Goal: Transaction & Acquisition: Purchase product/service

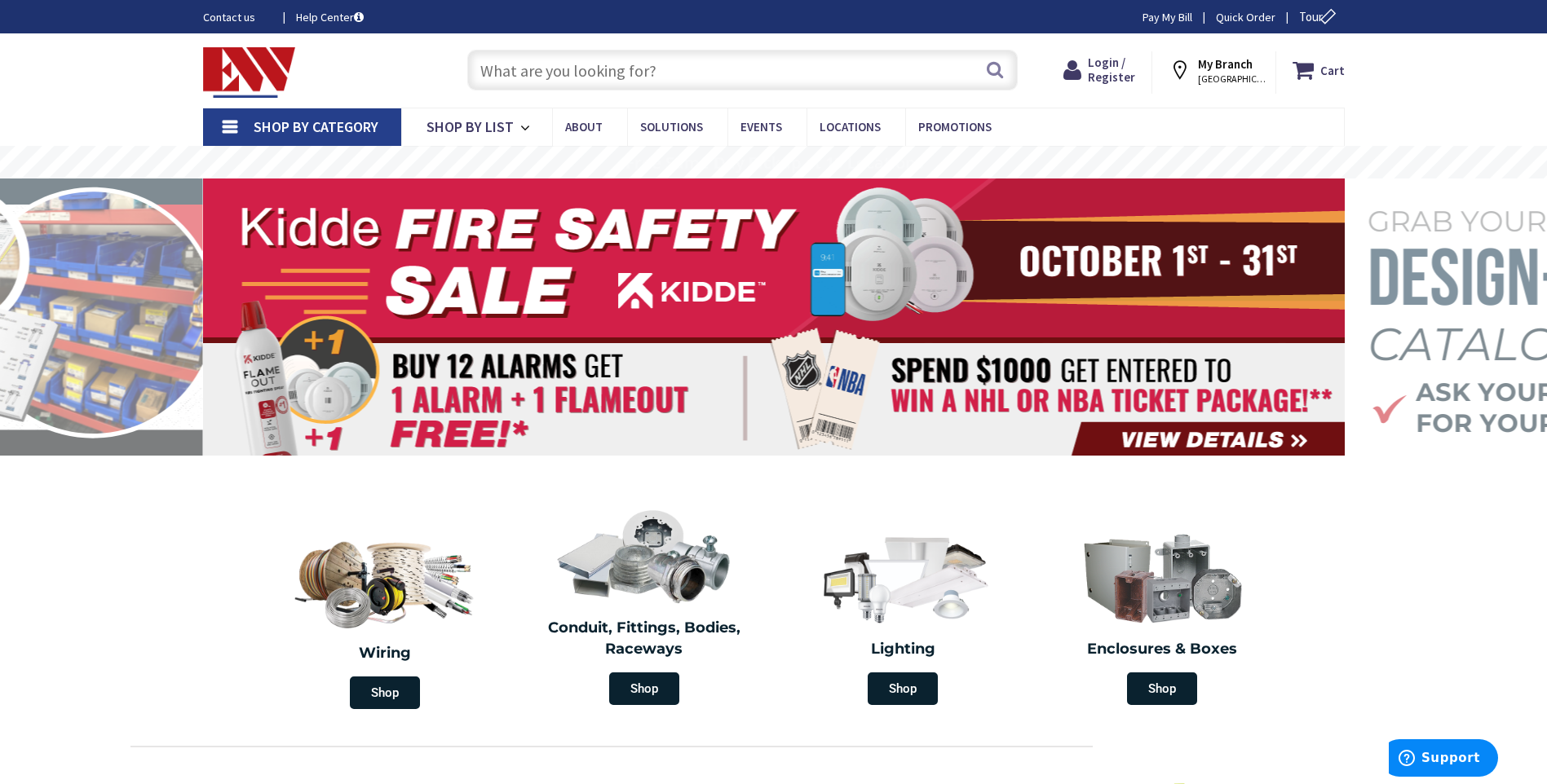
click at [541, 70] on input "text" at bounding box center [742, 70] width 550 height 40
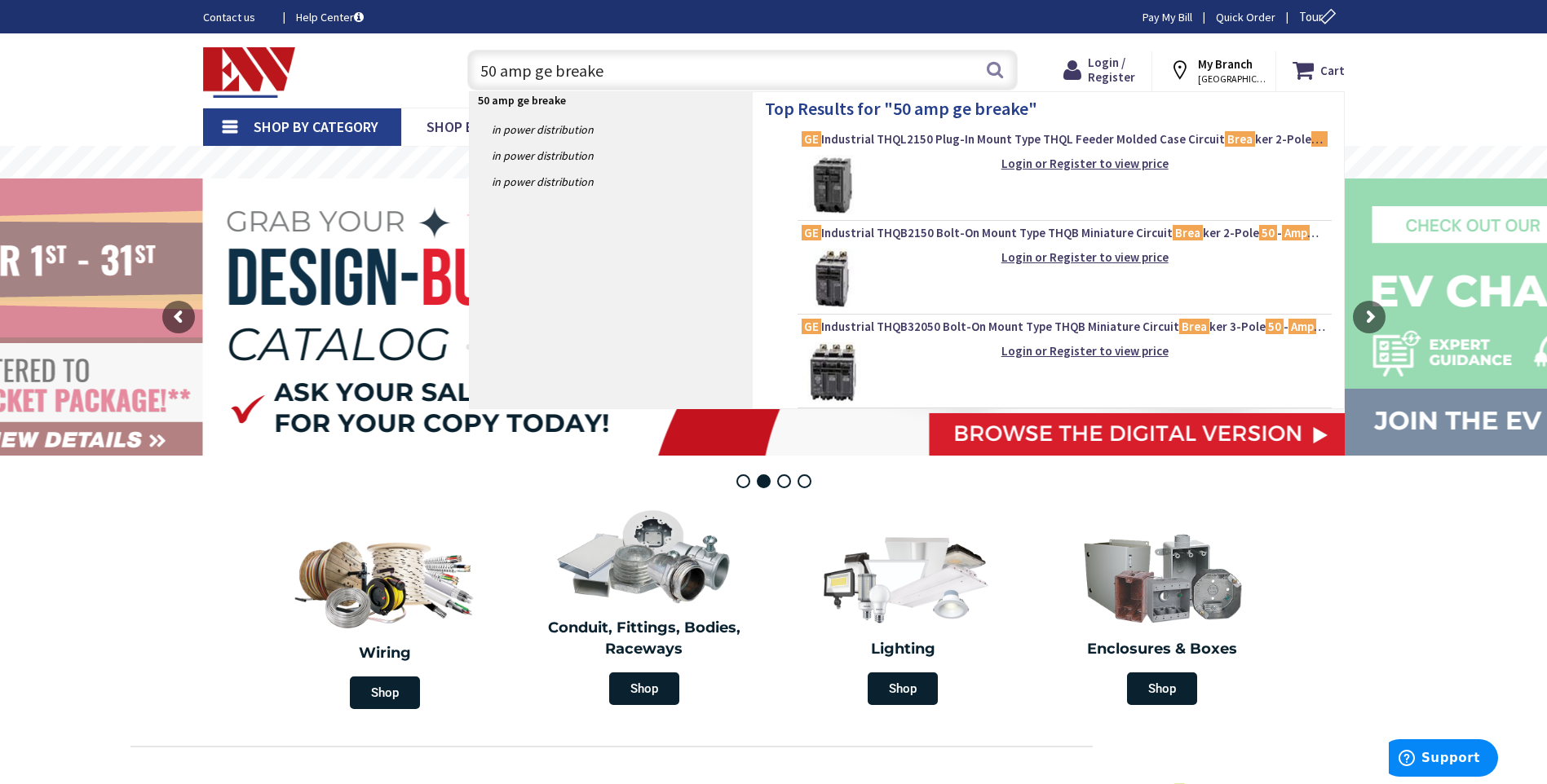
type input "50 amp ge breaker"
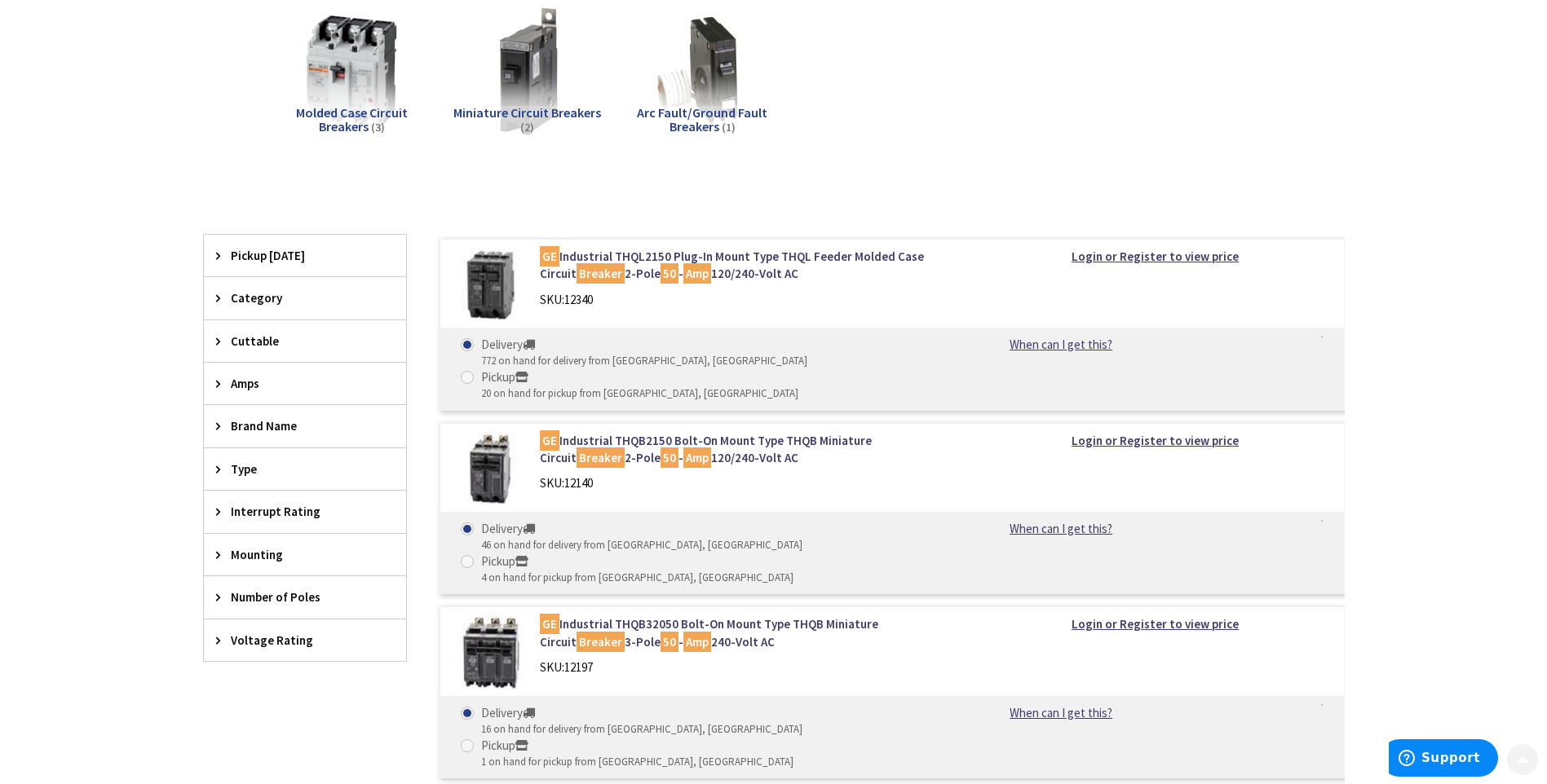
scroll to position [244, 0]
click at [287, 470] on span "Type" at bounding box center [297, 468] width 133 height 17
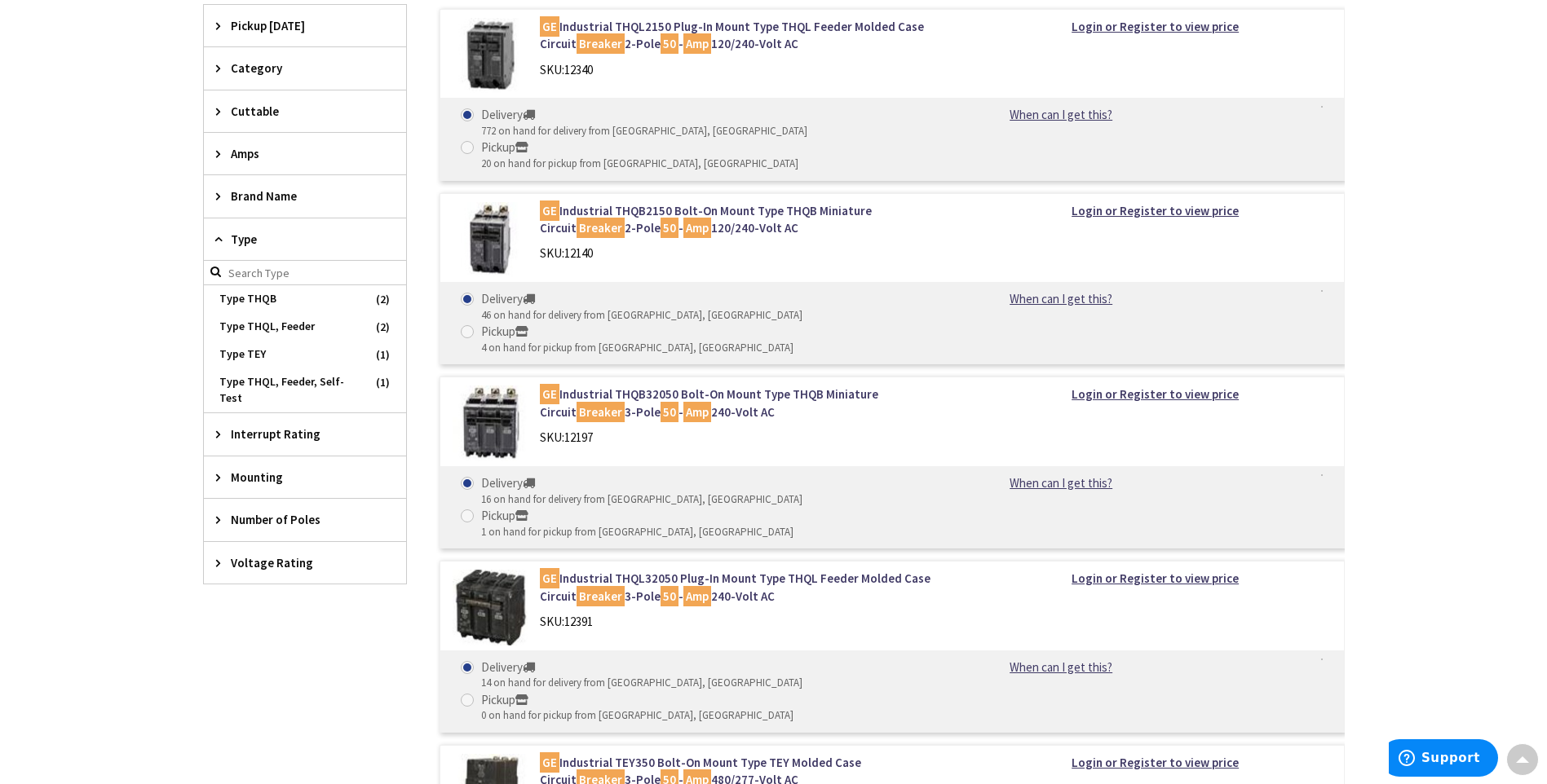
scroll to position [489, 0]
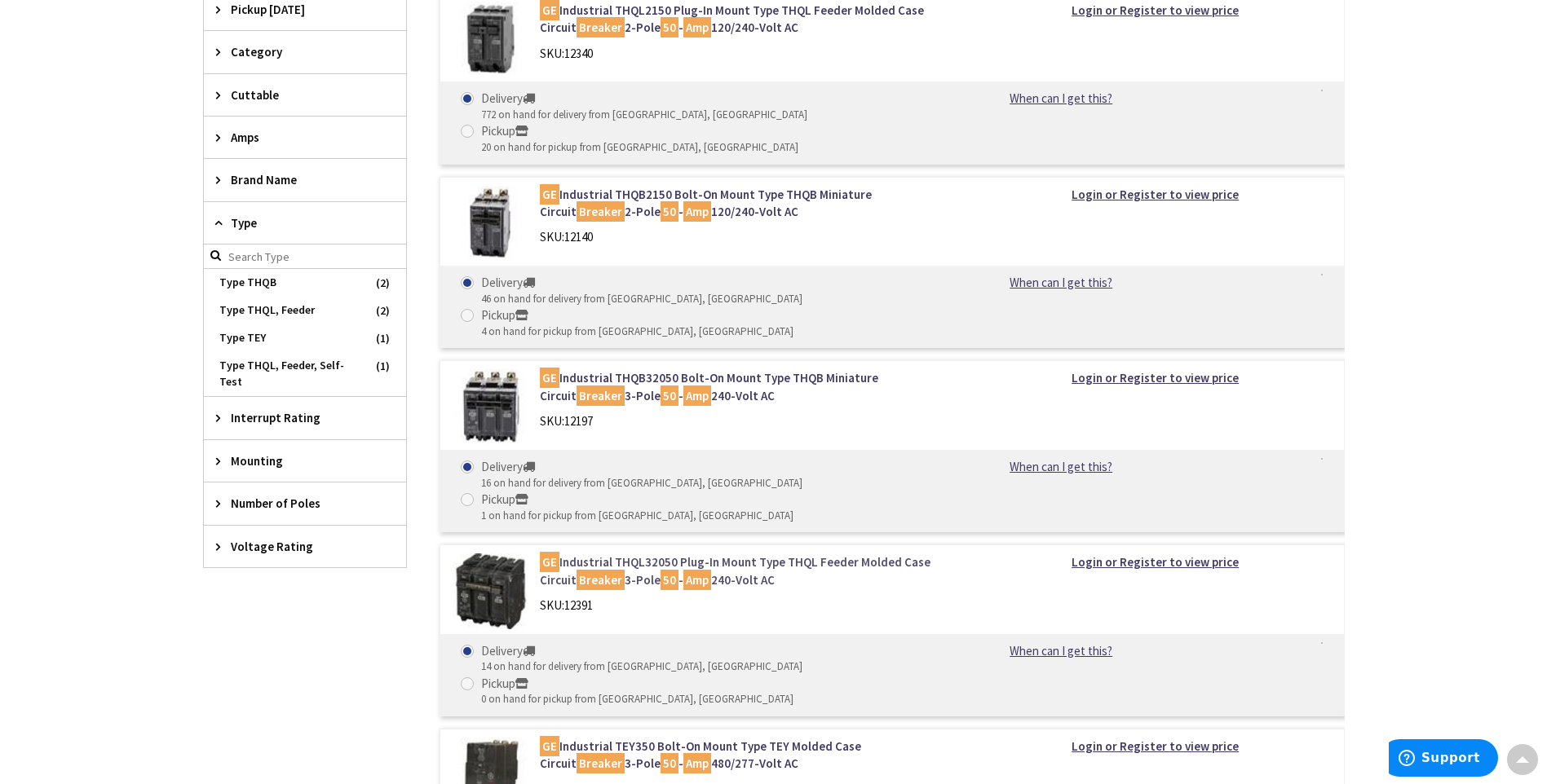
click at [648, 554] on link "GE Industrial THQL32050 Plug-In Mount Type THQL Feeder Molded Case Circuit Brea…" at bounding box center [747, 571] width 415 height 35
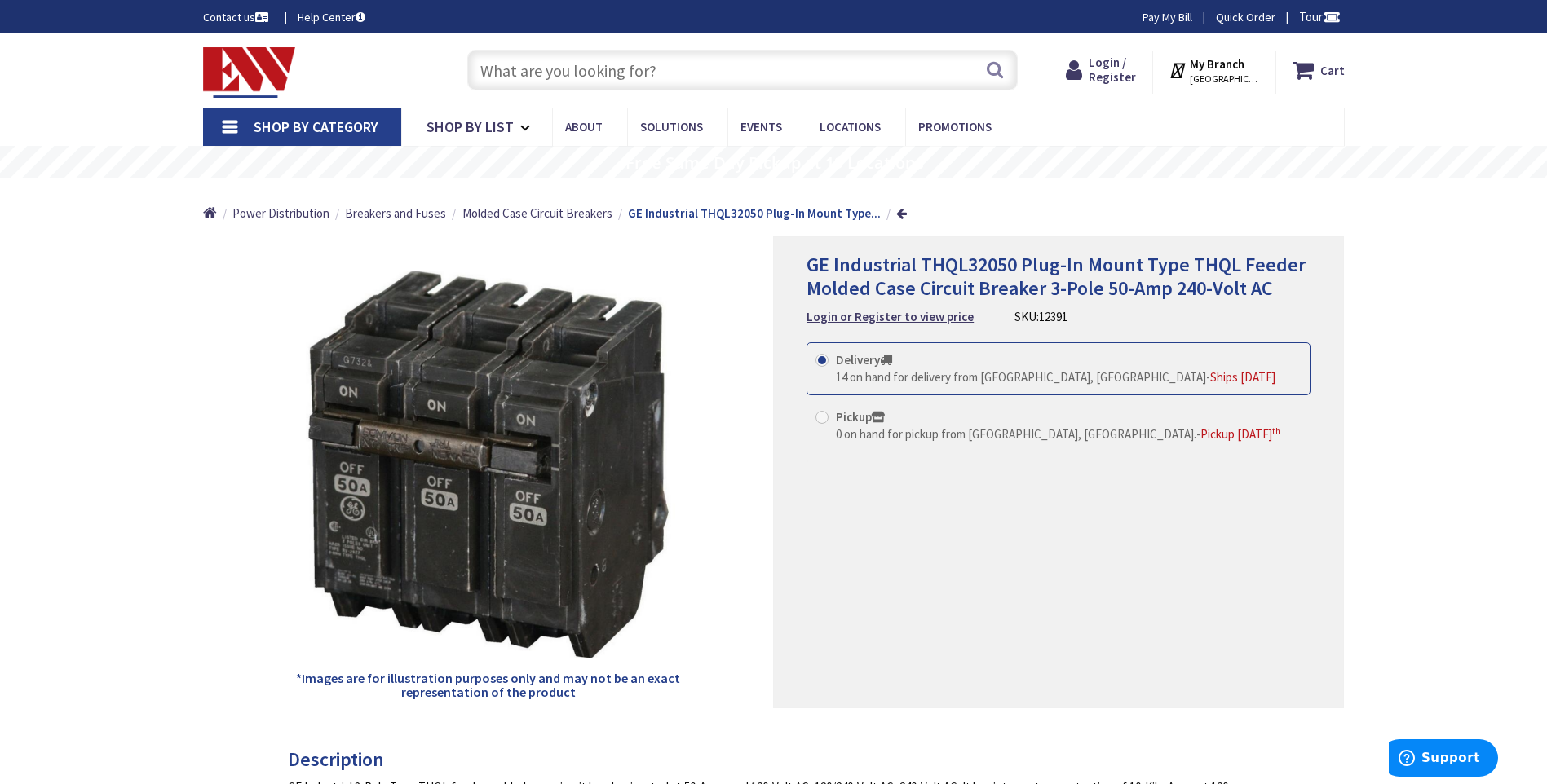
click at [1233, 70] on strong "My Branch" at bounding box center [1218, 64] width 55 height 15
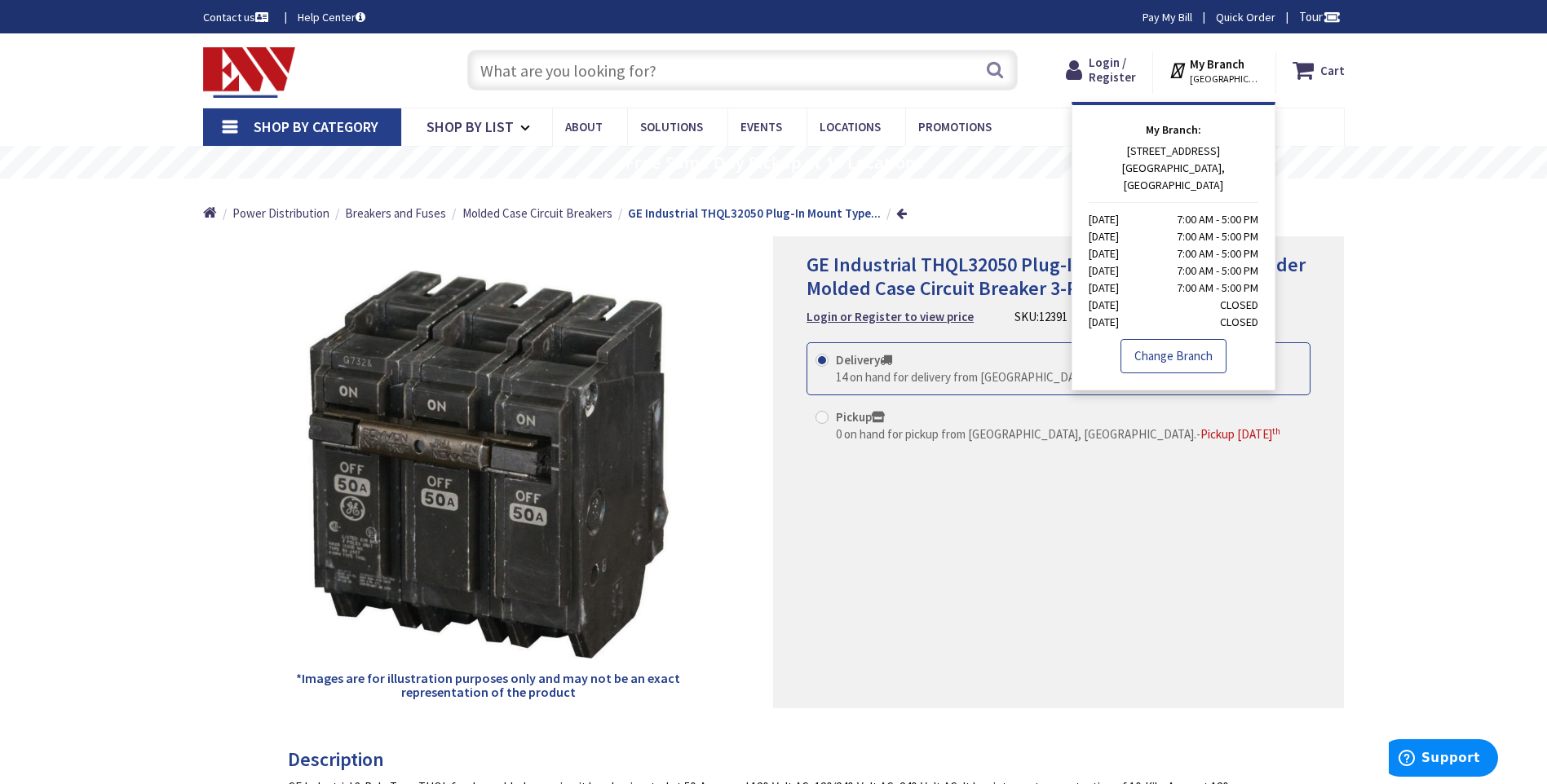
click at [1180, 340] on link "Change Branch" at bounding box center [1173, 356] width 106 height 34
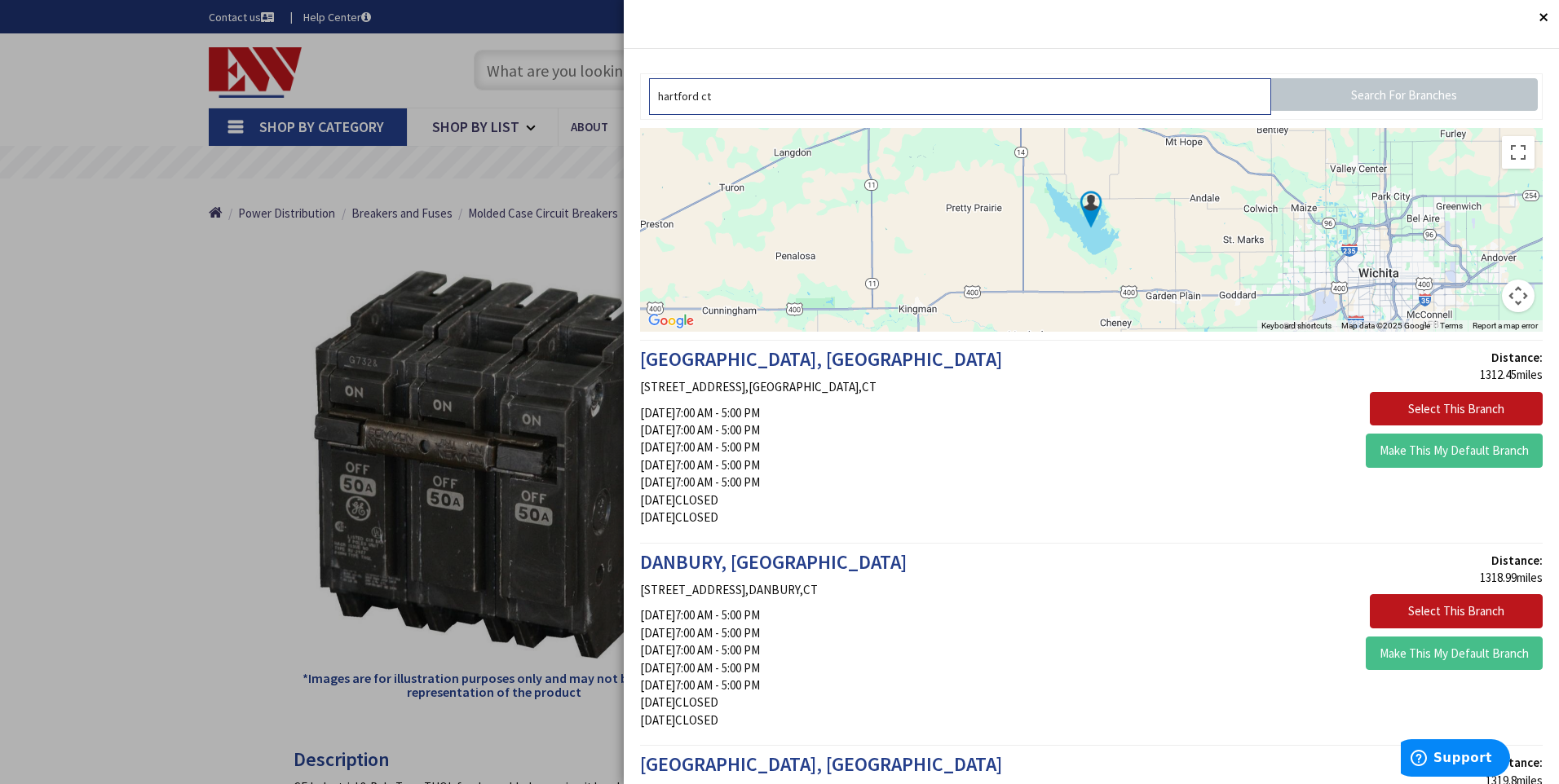
type input "hartford ct"
click at [1328, 100] on input "Search For Branches" at bounding box center [1404, 95] width 267 height 33
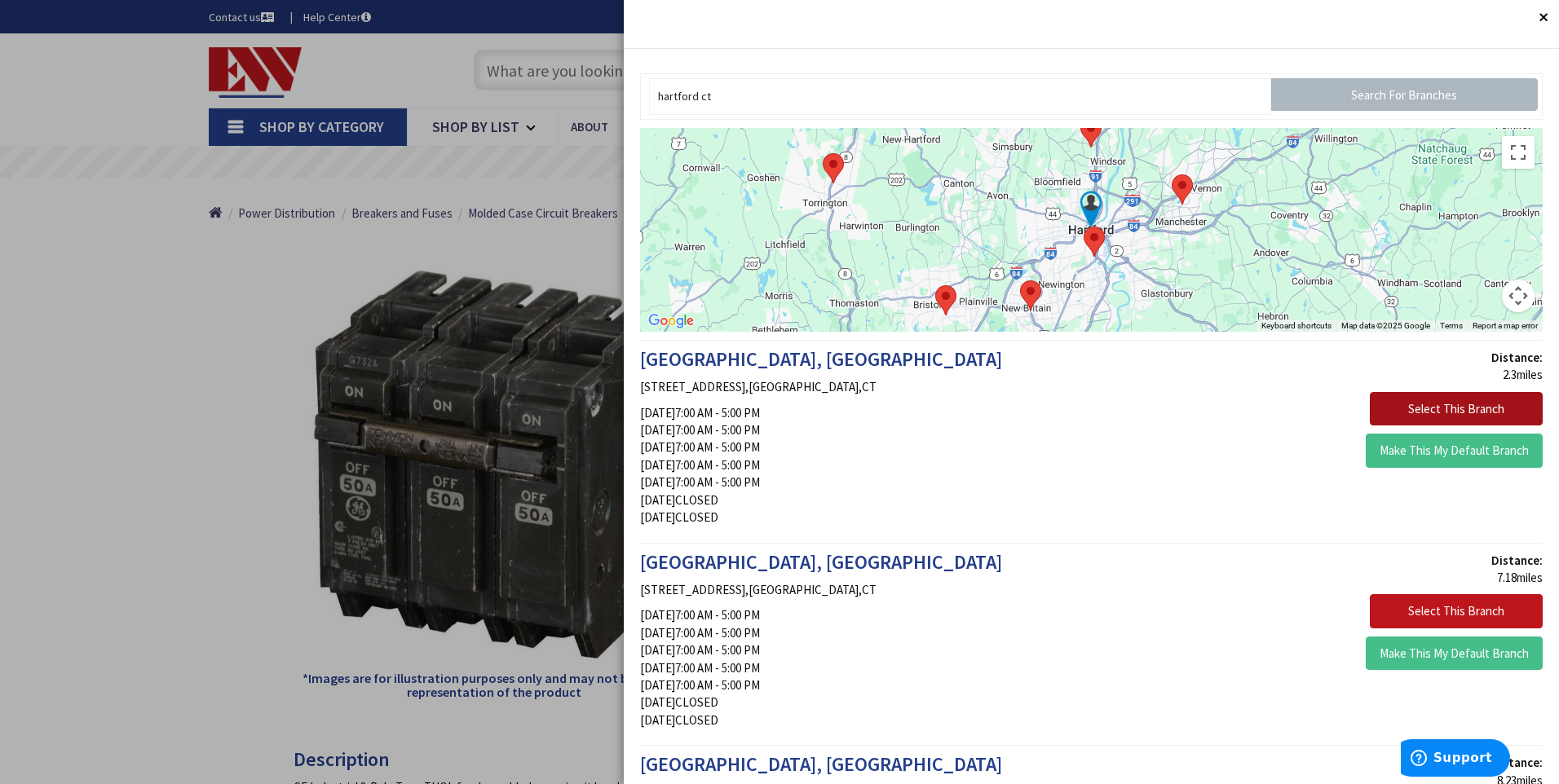
click at [1396, 402] on button "Select This Branch" at bounding box center [1456, 409] width 173 height 34
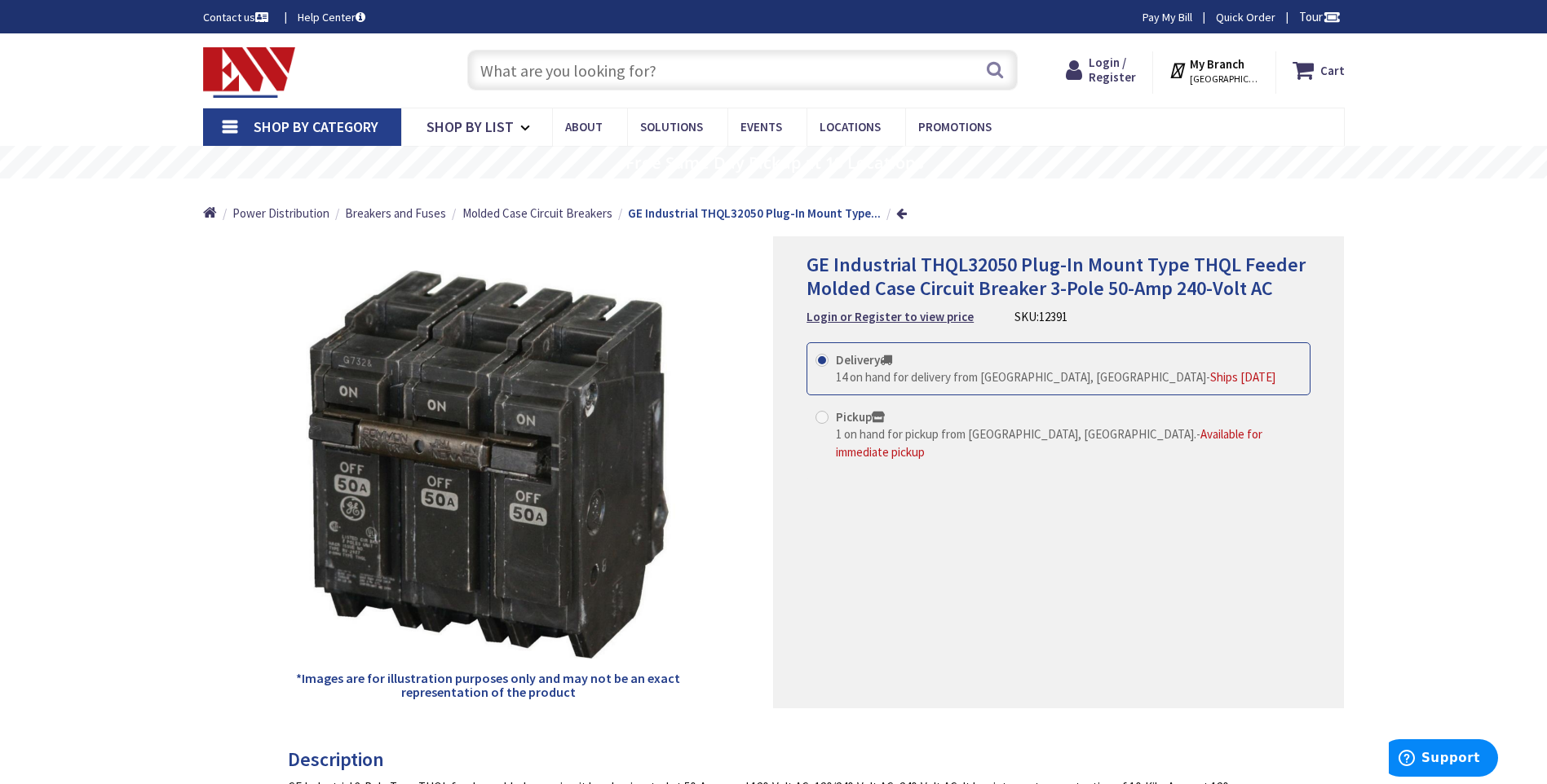
click at [826, 420] on span at bounding box center [821, 417] width 13 height 13
click at [826, 420] on input "Pickup 1 on hand for pickup from Hartford, CT. - Available for immediate pickup" at bounding box center [825, 417] width 10 height 10
radio input "true"
click at [1222, 76] on span "[GEOGRAPHIC_DATA], [GEOGRAPHIC_DATA]" at bounding box center [1225, 78] width 70 height 13
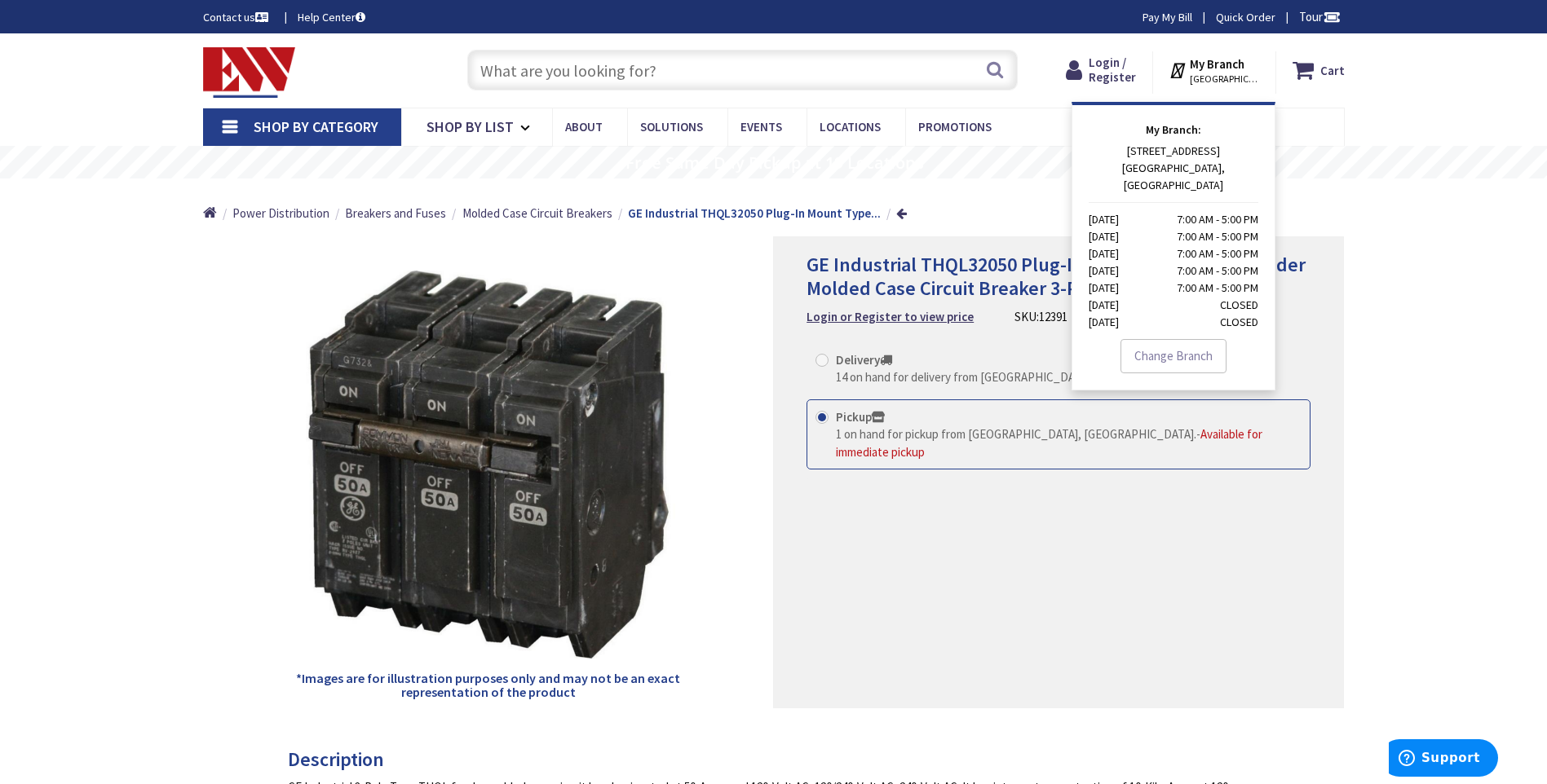
click at [1369, 141] on div "Shop By Category Conduit and Fittings Cable Tray & Accessories Cable Trays Cabl…" at bounding box center [773, 126] width 1547 height 39
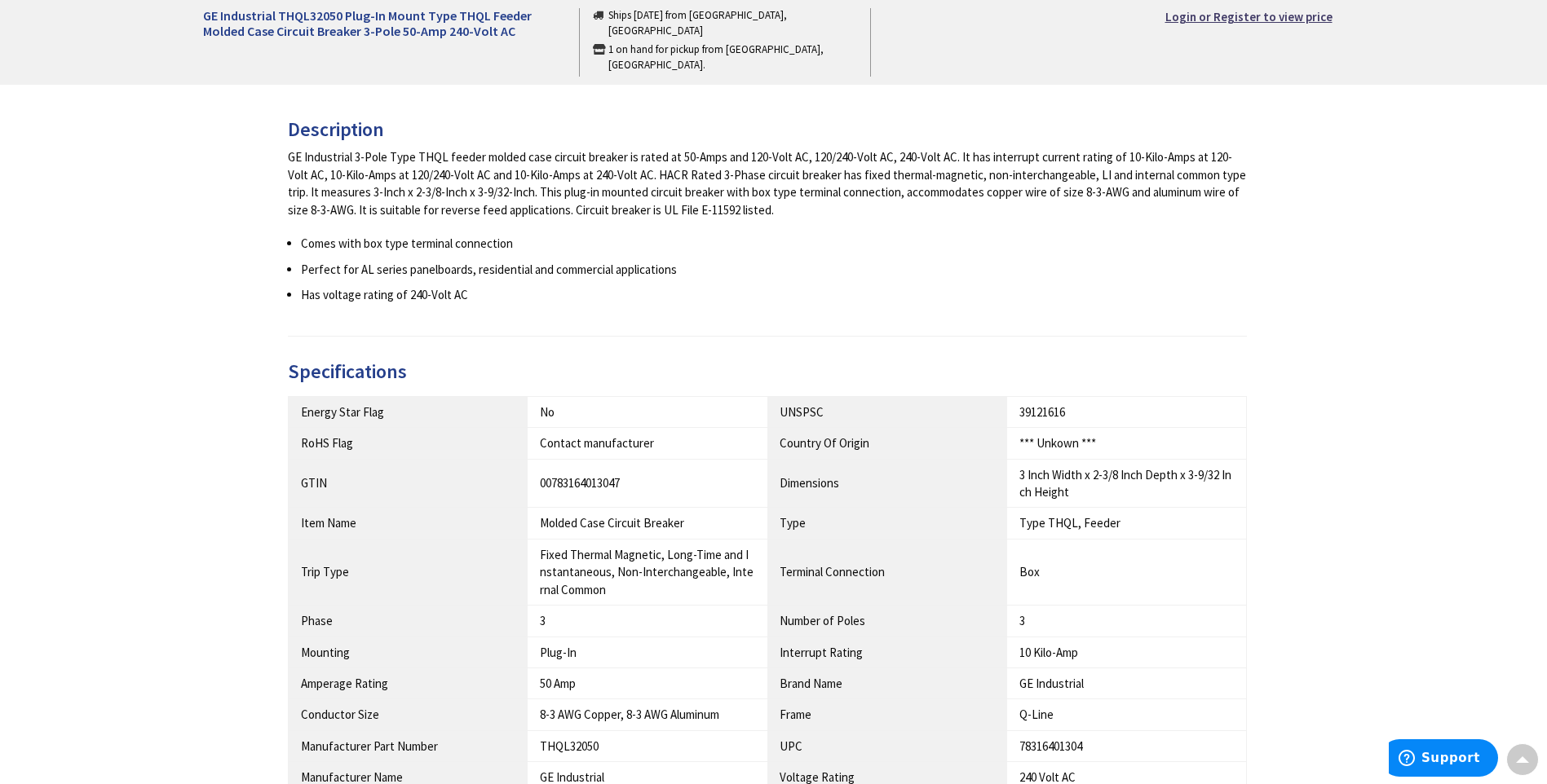
scroll to position [492, 0]
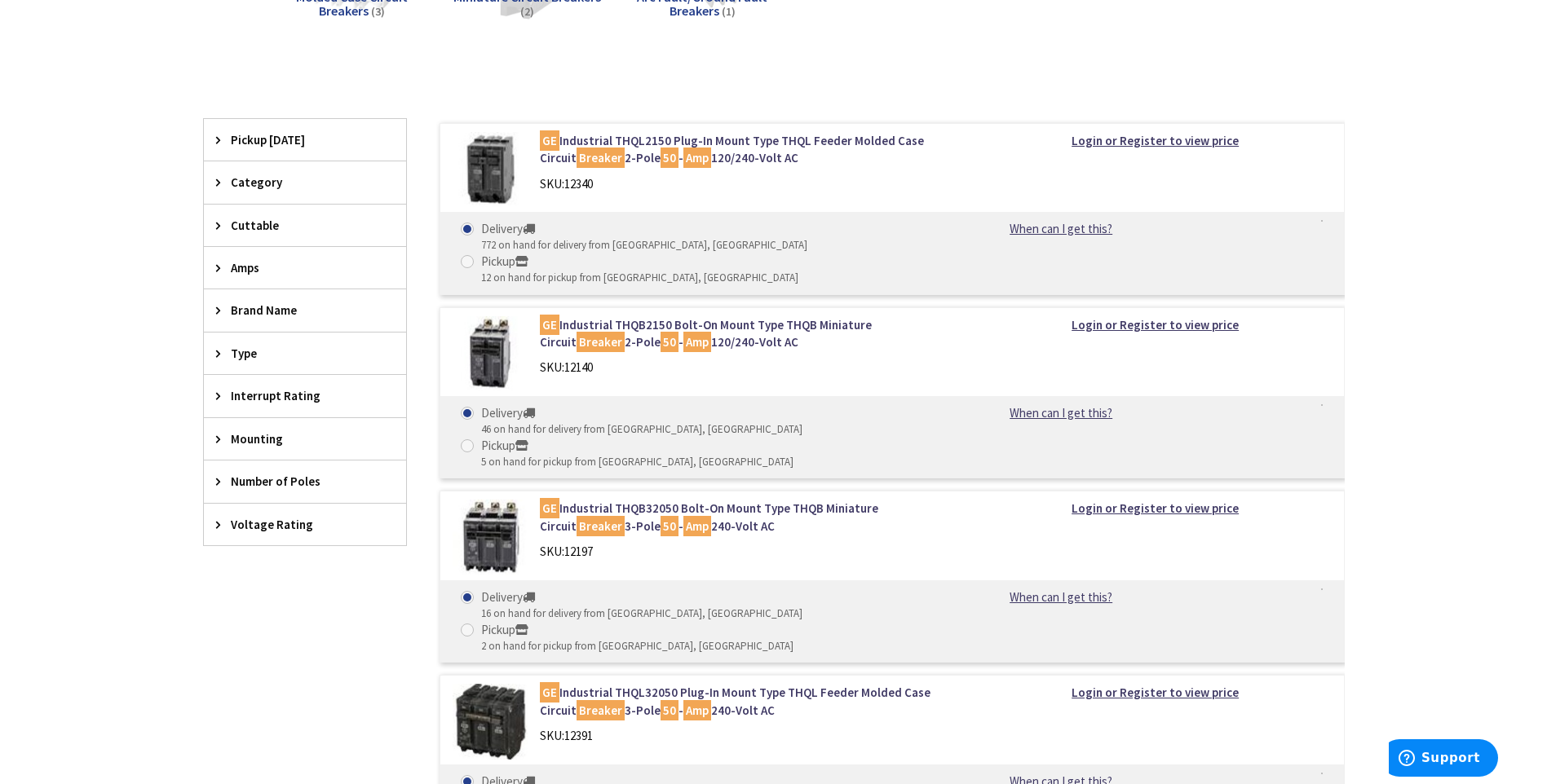
scroll to position [407, 0]
